Goal: Information Seeking & Learning: Understand process/instructions

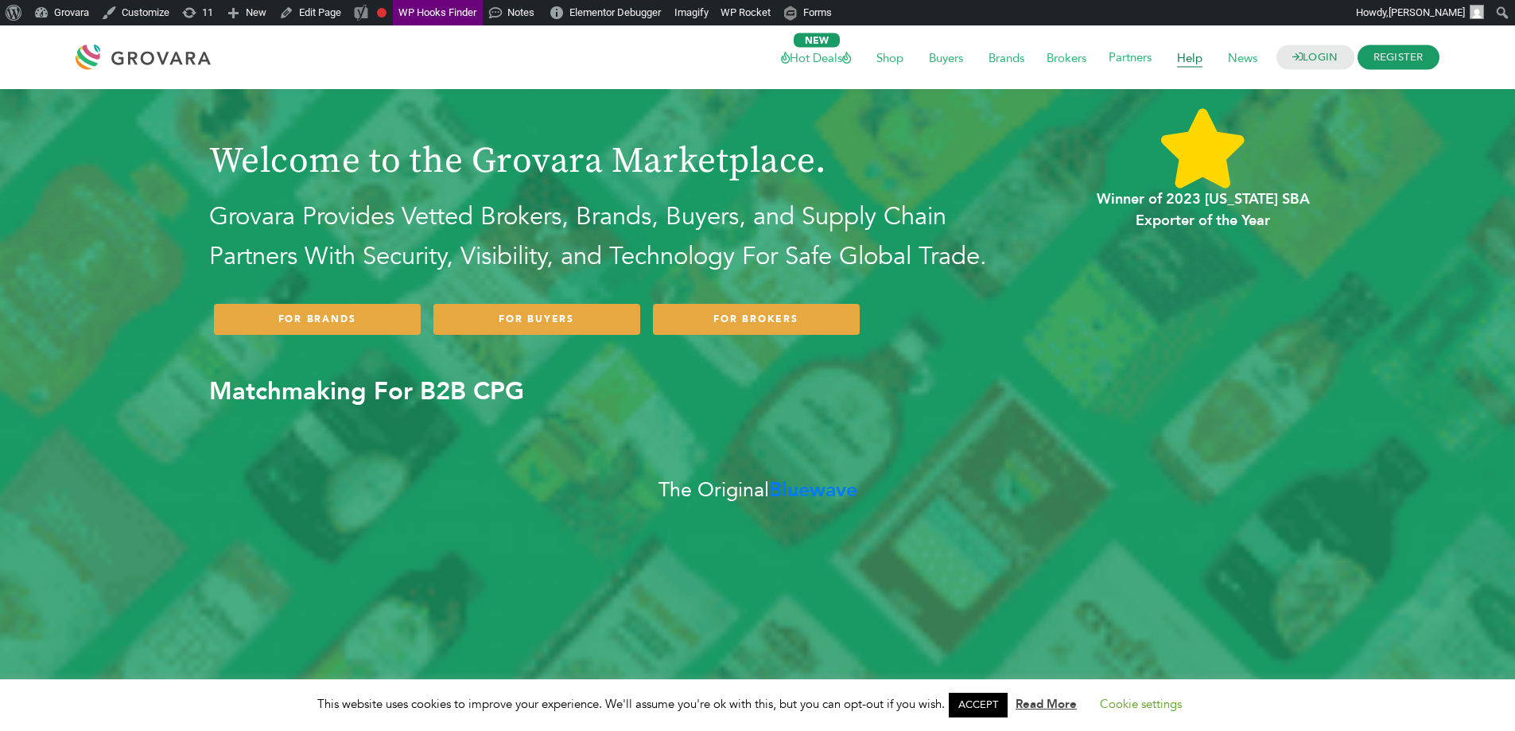
click at [1186, 52] on span "Help" at bounding box center [1190, 57] width 48 height 30
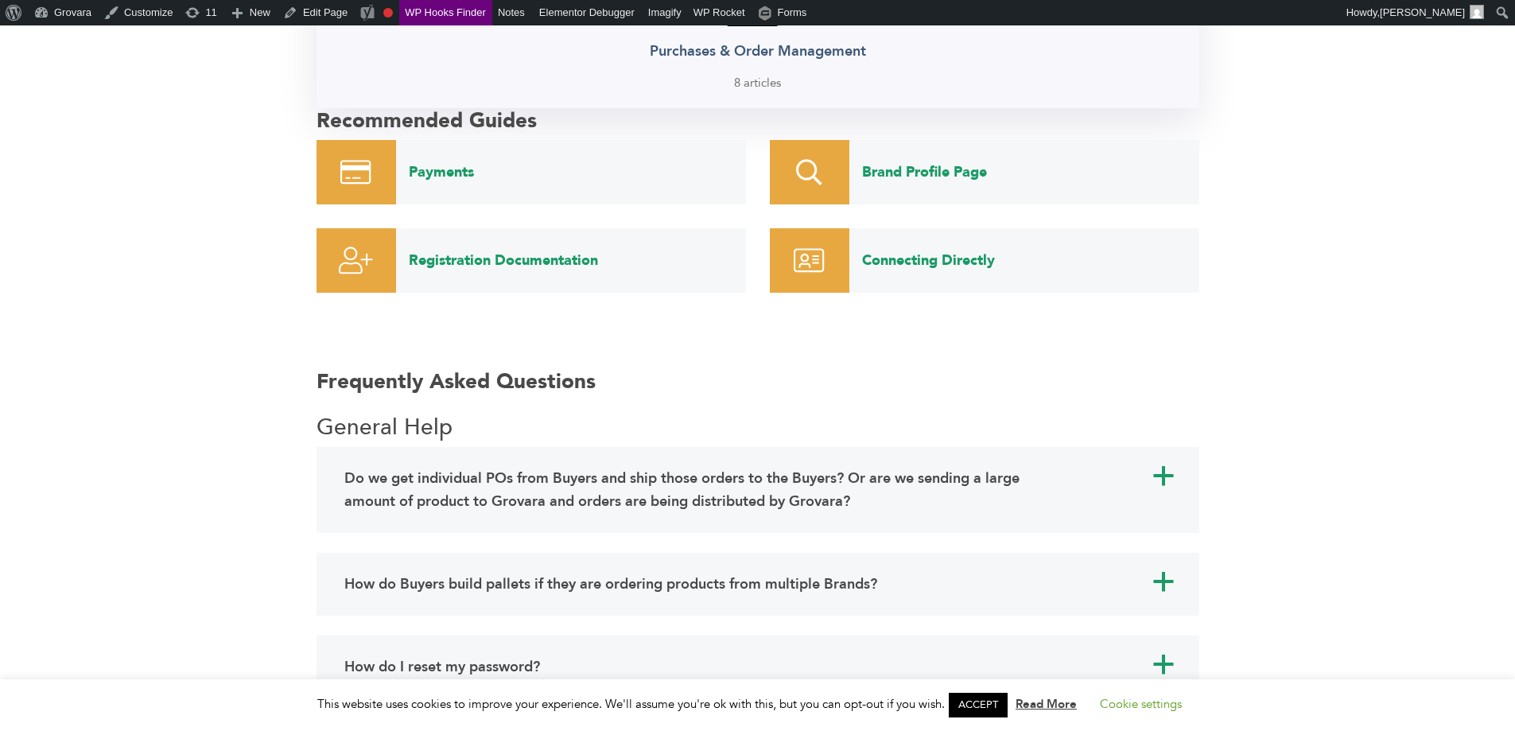
scroll to position [875, 0]
click at [453, 175] on link "Payments" at bounding box center [571, 172] width 350 height 64
click at [944, 181] on link "Brand Profile Page" at bounding box center [1024, 172] width 350 height 64
click at [545, 255] on link "Registration Documentation" at bounding box center [571, 260] width 350 height 64
click at [915, 255] on link "Connecting Directly" at bounding box center [1024, 260] width 350 height 64
